Goal: Task Accomplishment & Management: Manage account settings

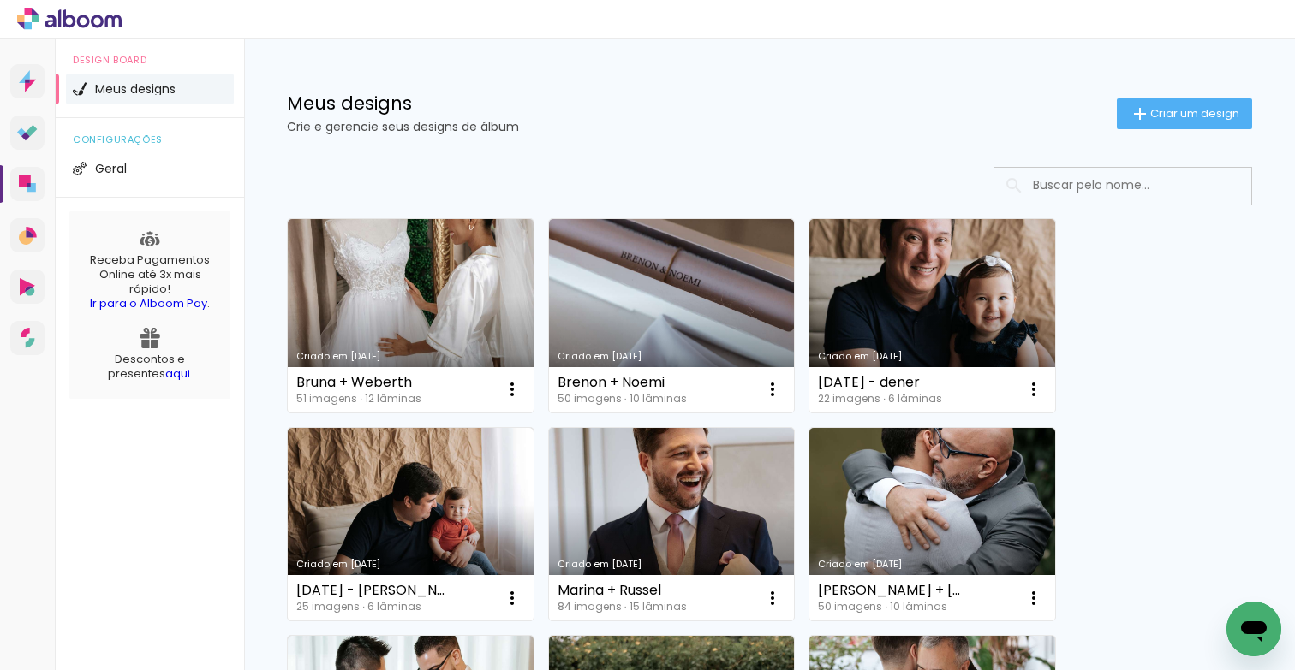
click at [138, 86] on span "Meus designs" at bounding box center [135, 89] width 80 height 12
